Goal: Entertainment & Leisure: Consume media (video, audio)

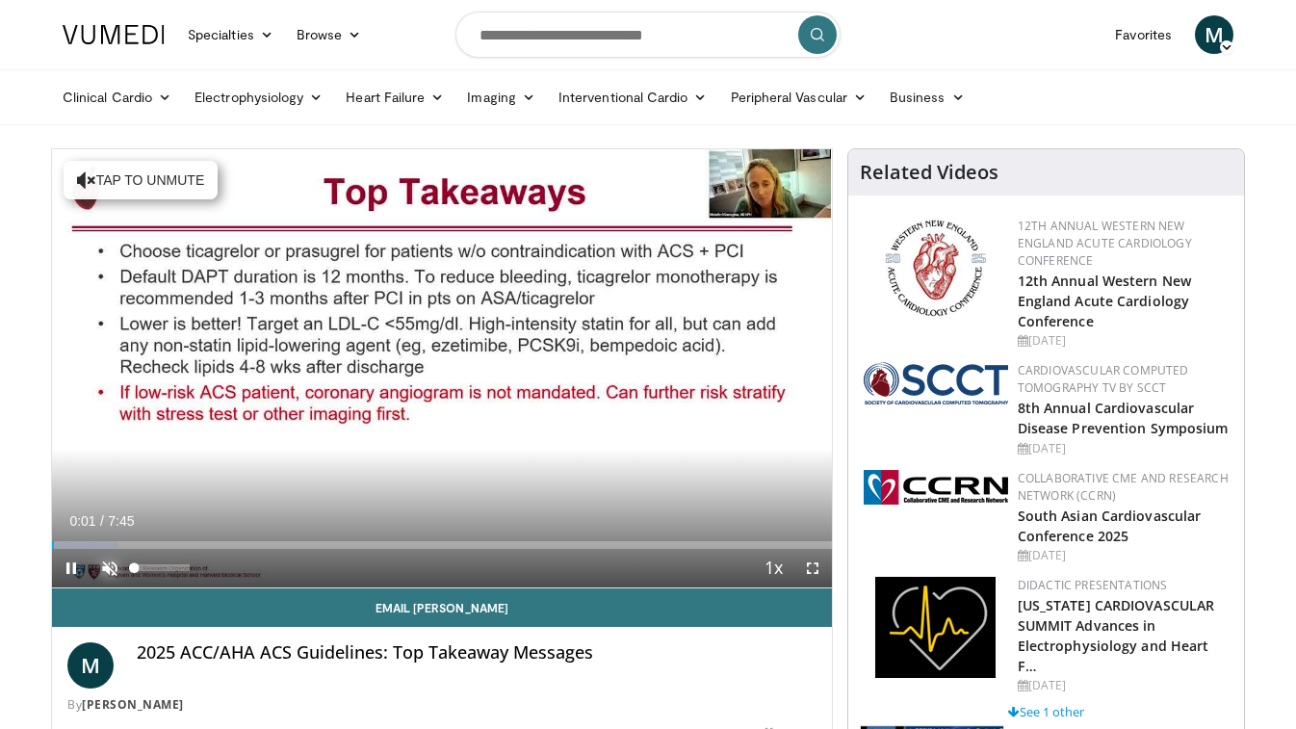
click at [104, 567] on span "Video Player" at bounding box center [110, 568] width 39 height 39
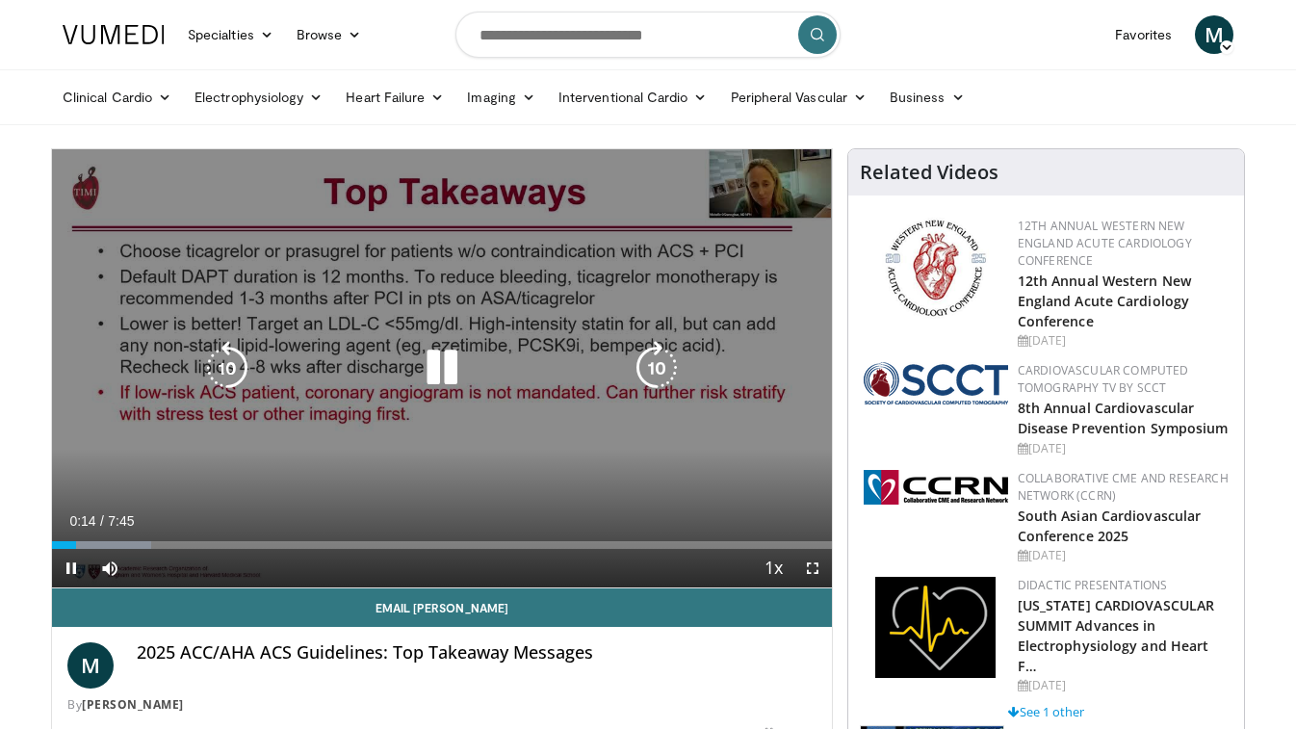
click at [119, 211] on div "10 seconds Tap to unmute" at bounding box center [442, 368] width 780 height 438
click at [442, 369] on icon "Video Player" at bounding box center [442, 368] width 54 height 54
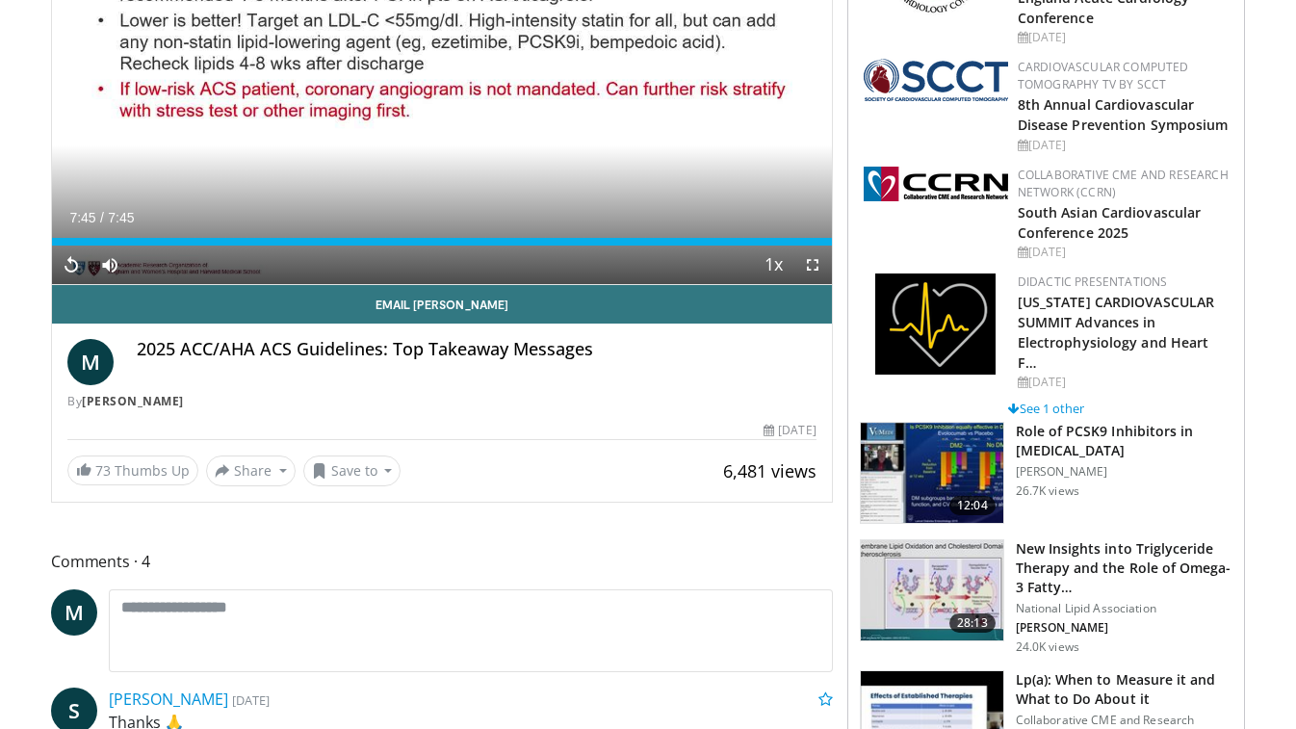
scroll to position [310, 0]
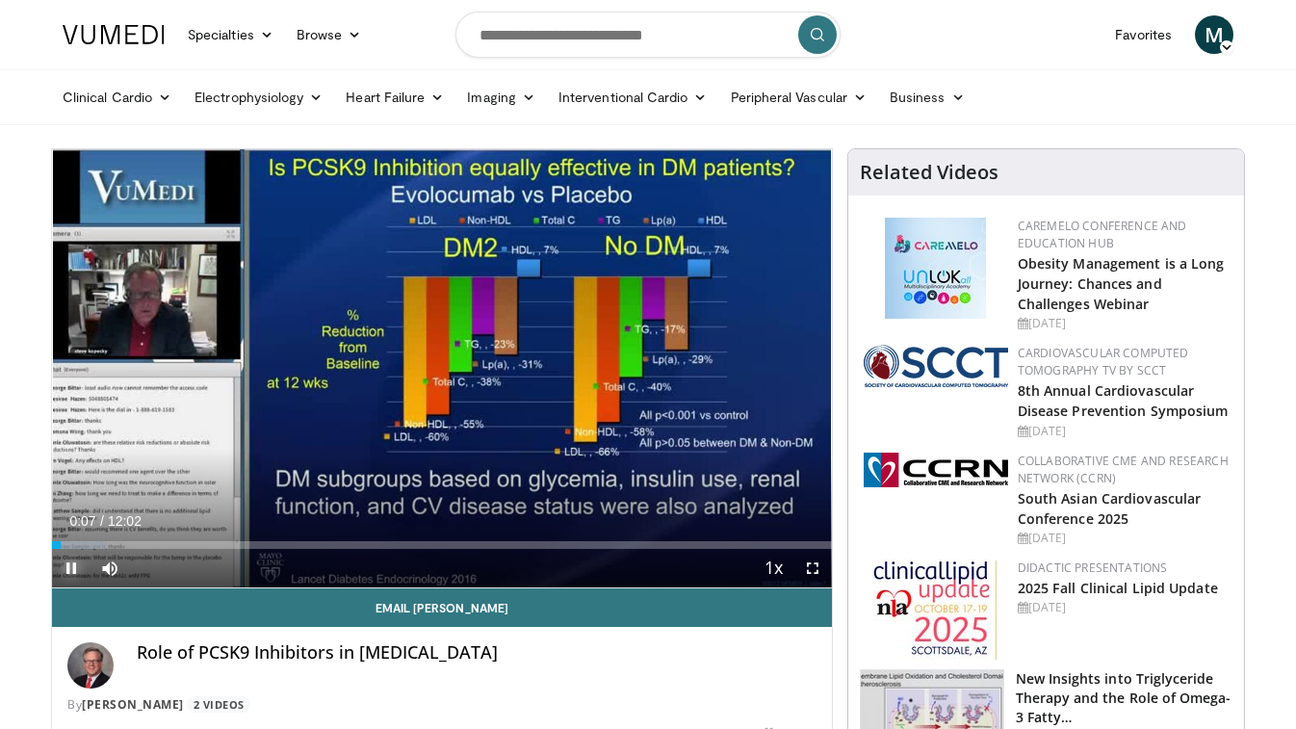
click at [70, 564] on span "Video Player" at bounding box center [71, 568] width 39 height 39
